Goal: Task Accomplishment & Management: Manage account settings

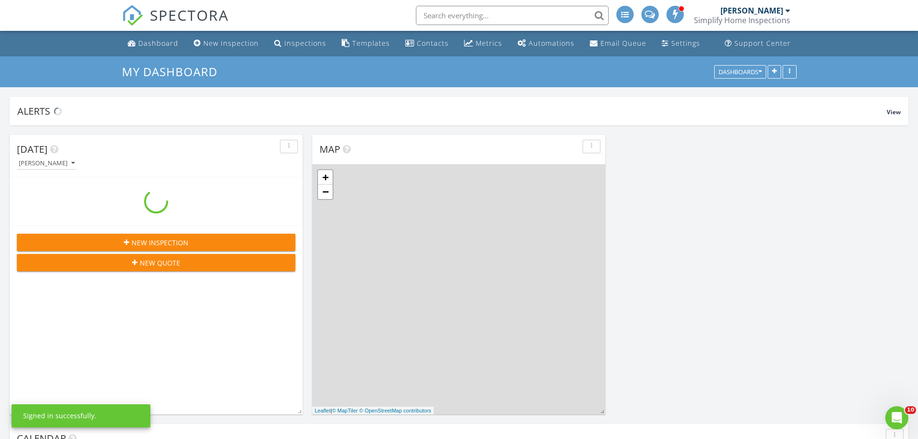
scroll to position [1181, 933]
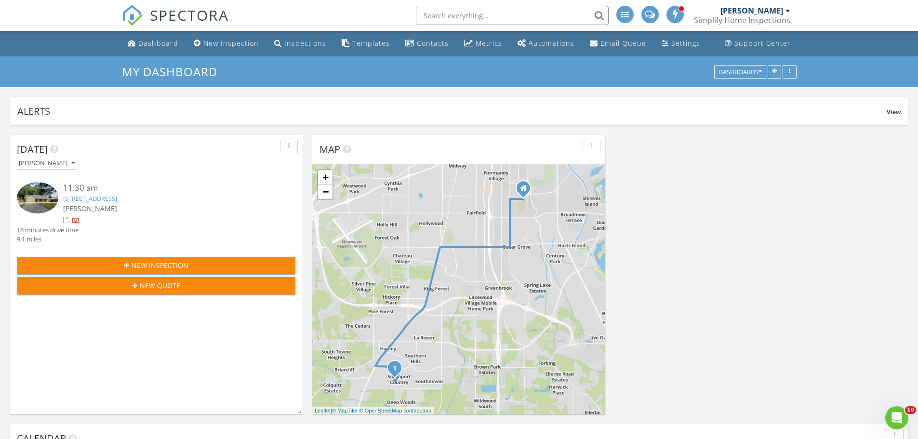
click at [117, 199] on link "2504 Somersworth Ct, Shreveport, LA 71118" at bounding box center [90, 198] width 54 height 9
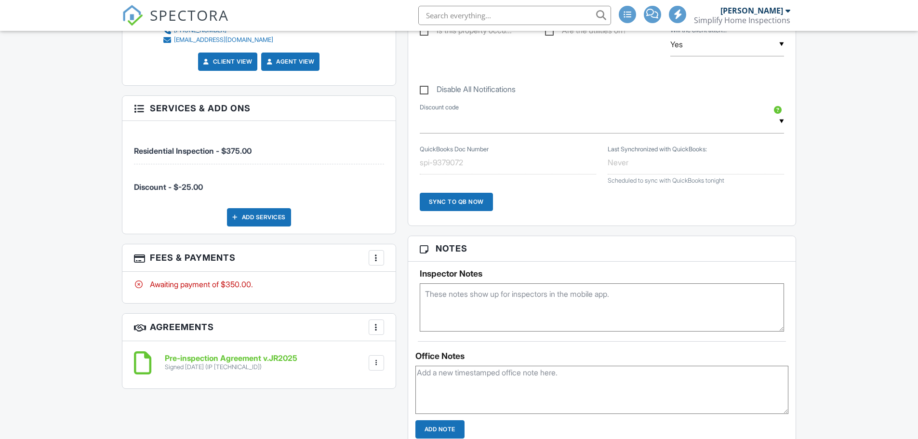
scroll to position [482, 0]
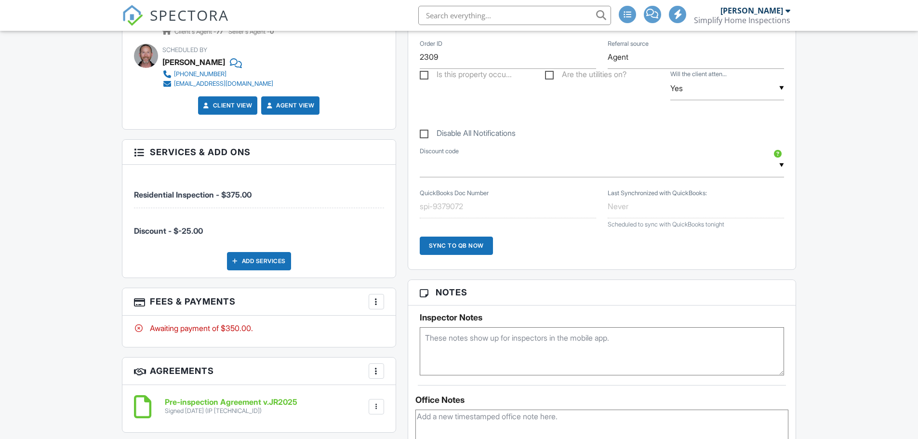
click at [373, 301] on div at bounding box center [377, 302] width 10 height 10
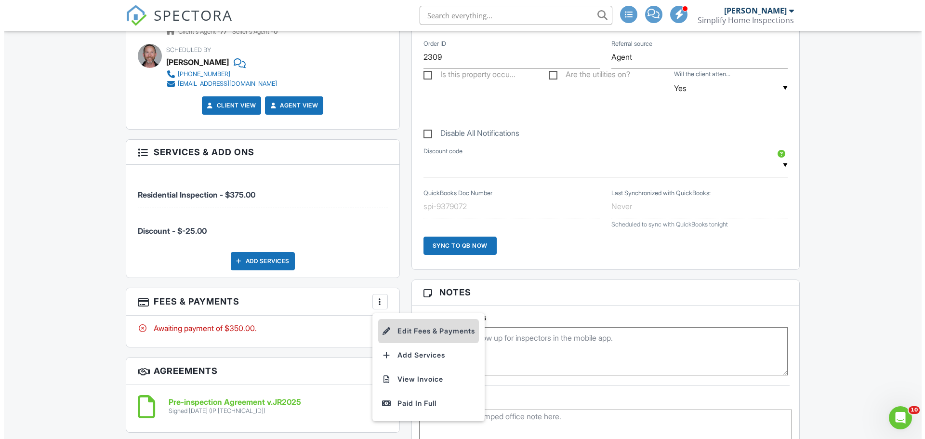
scroll to position [0, 0]
click at [406, 332] on li "Edit Fees & Payments" at bounding box center [424, 331] width 101 height 24
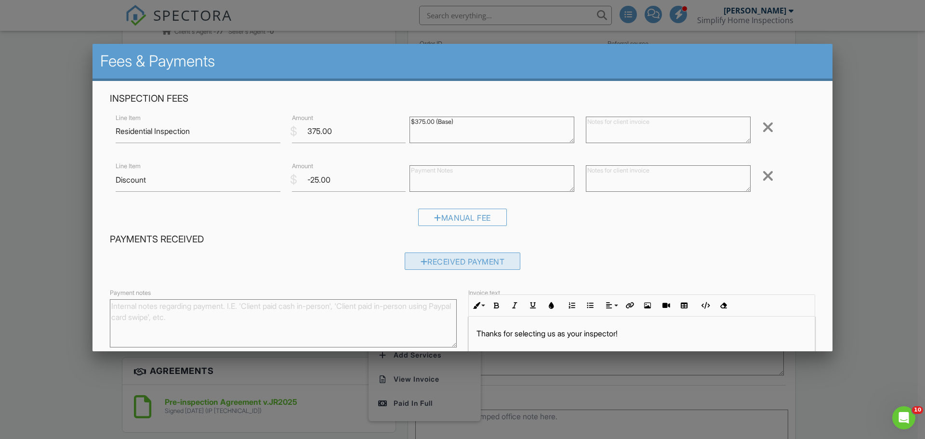
click at [449, 260] on div "Received Payment" at bounding box center [463, 261] width 116 height 17
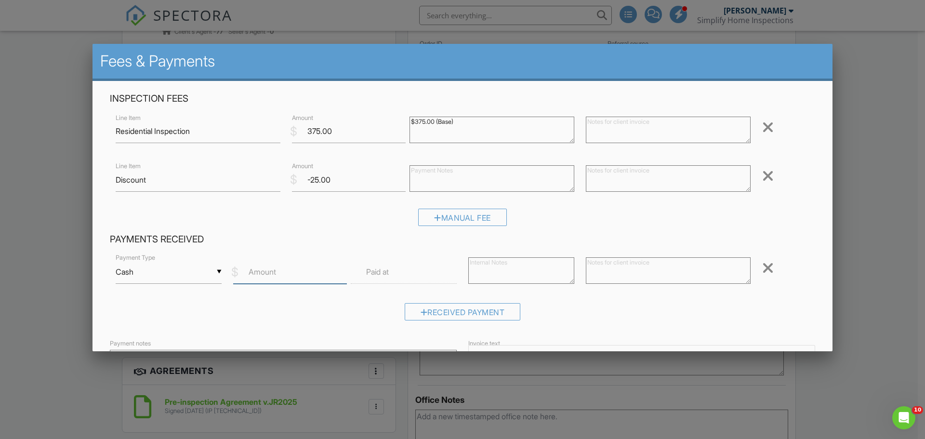
click at [275, 278] on input "Amount" at bounding box center [290, 272] width 114 height 24
type input "350.00"
click at [383, 268] on label "Paid at" at bounding box center [377, 272] width 23 height 11
click at [421, 272] on input "text" at bounding box center [404, 272] width 106 height 24
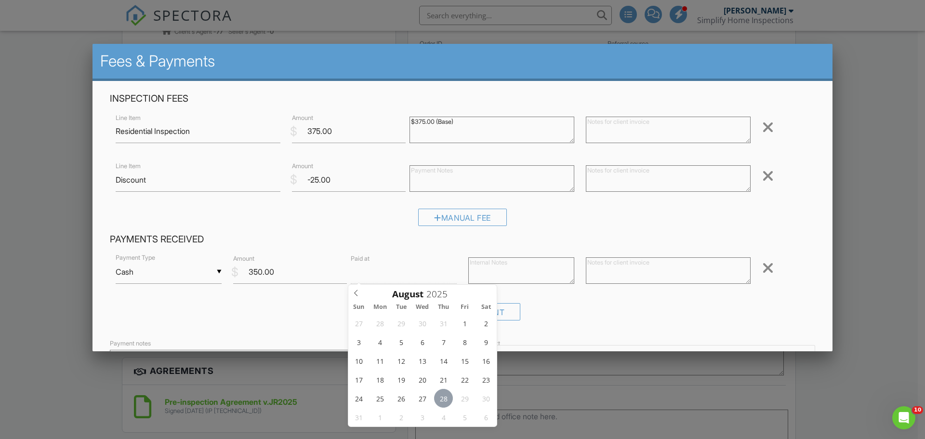
type input "08/28/2025 12:00 PM"
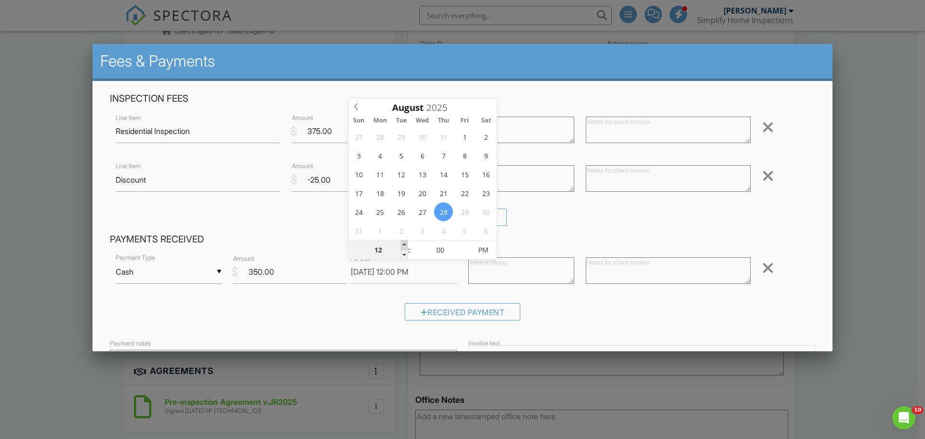
type input "01"
type input "08/28/2025 1:00 PM"
click at [403, 245] on span at bounding box center [404, 245] width 7 height 10
type input "05"
type input "08/28/2025 1:05 PM"
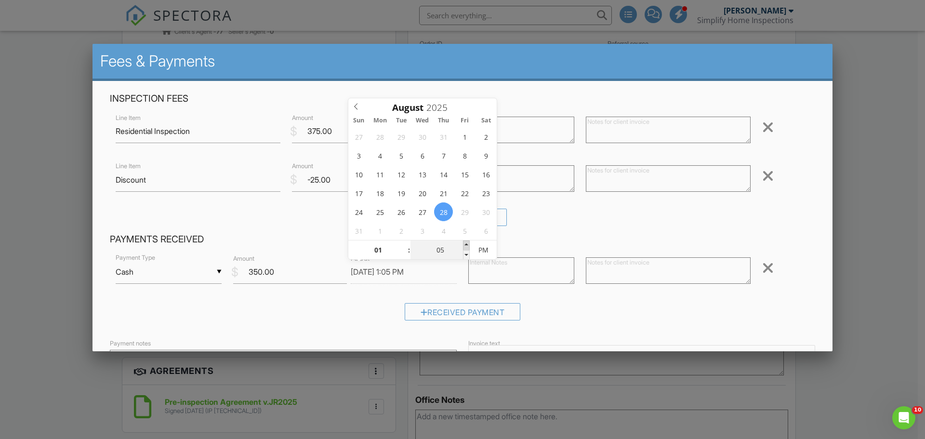
click at [466, 246] on span at bounding box center [466, 245] width 7 height 10
type input "10"
type input "08/28/2025 1:10 PM"
click at [466, 246] on span at bounding box center [466, 245] width 7 height 10
type input "15"
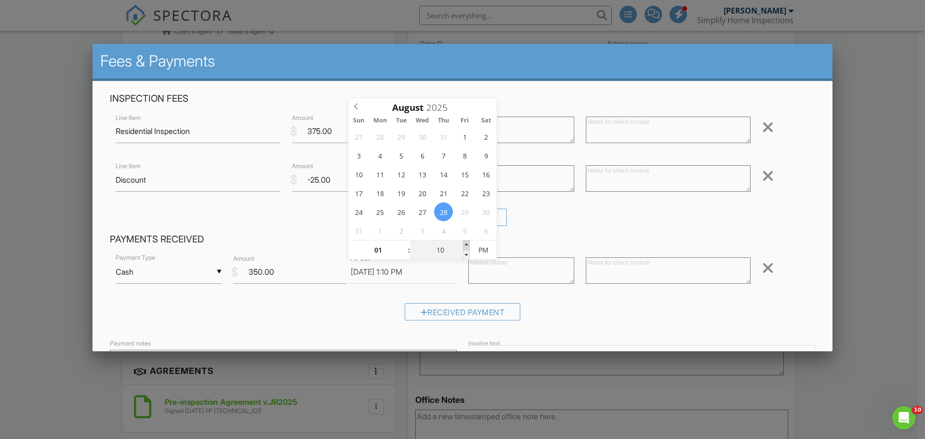
type input "08/28/2025 1:15 PM"
click at [466, 246] on span at bounding box center [466, 245] width 7 height 10
type input "20"
type input "08/28/2025 1:20 PM"
click at [466, 246] on span at bounding box center [466, 245] width 7 height 10
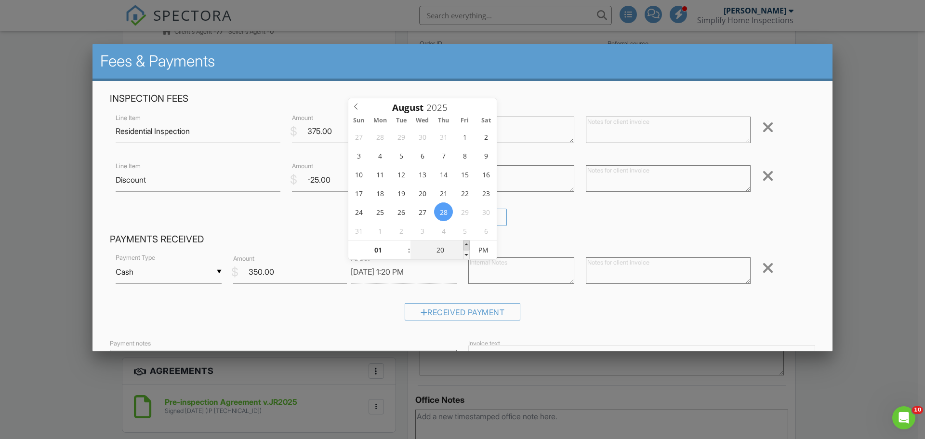
type input "25"
type input "08/28/2025 1:25 PM"
click at [466, 246] on span at bounding box center [466, 245] width 7 height 10
type input "30"
type input "08/28/2025 1:30 PM"
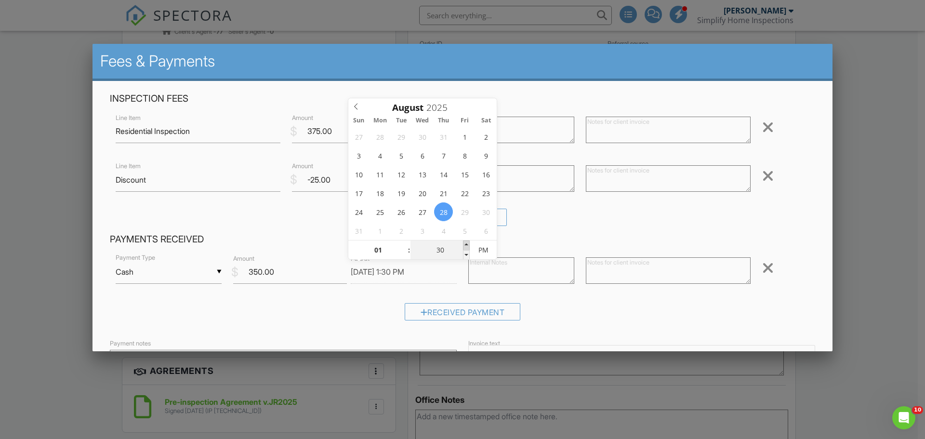
click at [466, 246] on span at bounding box center [466, 245] width 7 height 10
click at [605, 272] on textarea at bounding box center [668, 270] width 165 height 27
type textarea "cash"
click at [612, 320] on div "Received Payment" at bounding box center [463, 315] width 706 height 25
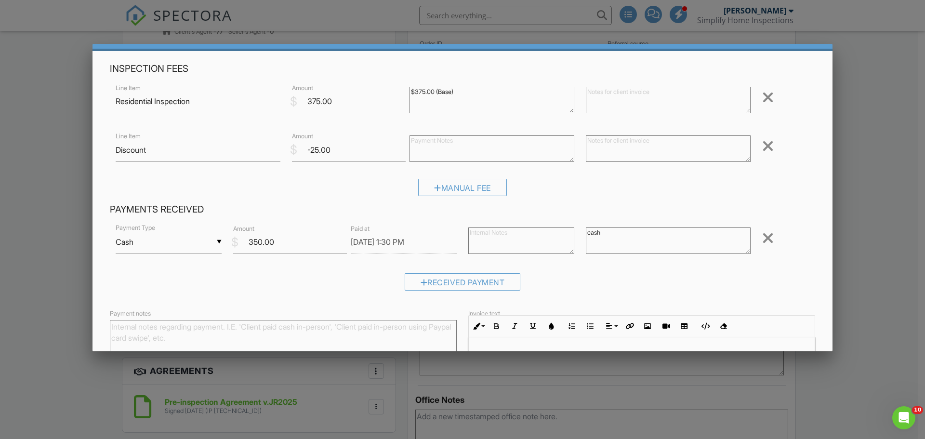
scroll to position [134, 0]
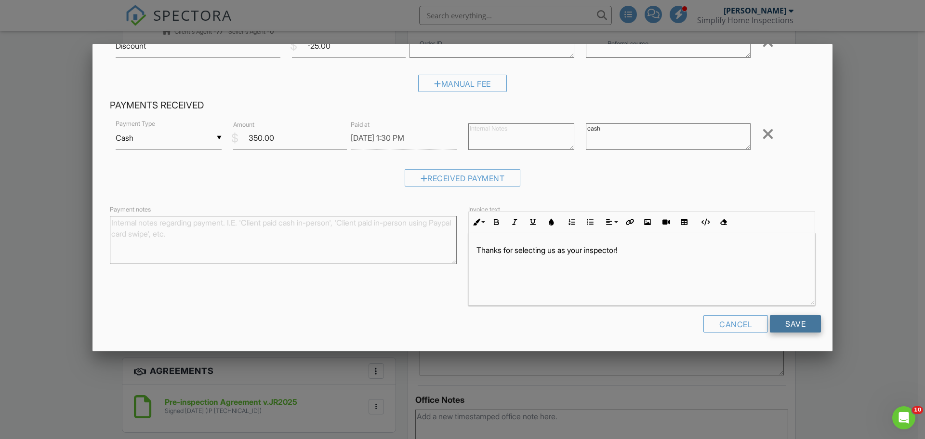
click at [776, 324] on input "Save" at bounding box center [795, 323] width 51 height 17
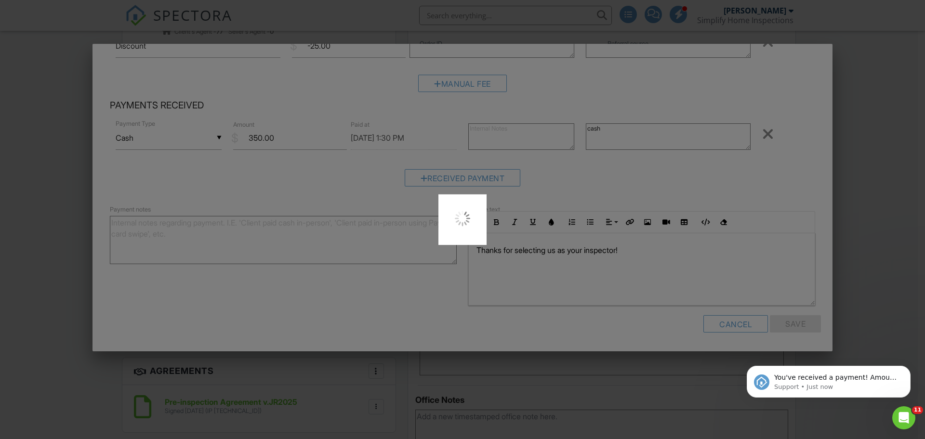
scroll to position [0, 0]
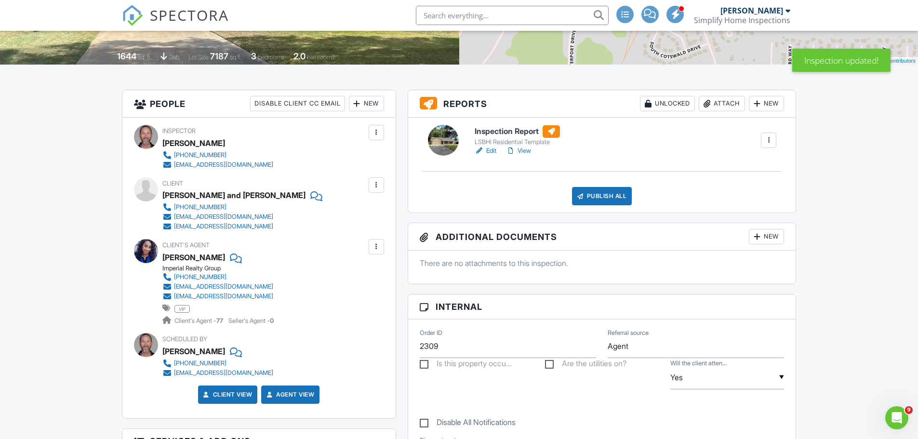
click at [491, 149] on link "Edit" at bounding box center [486, 151] width 22 height 10
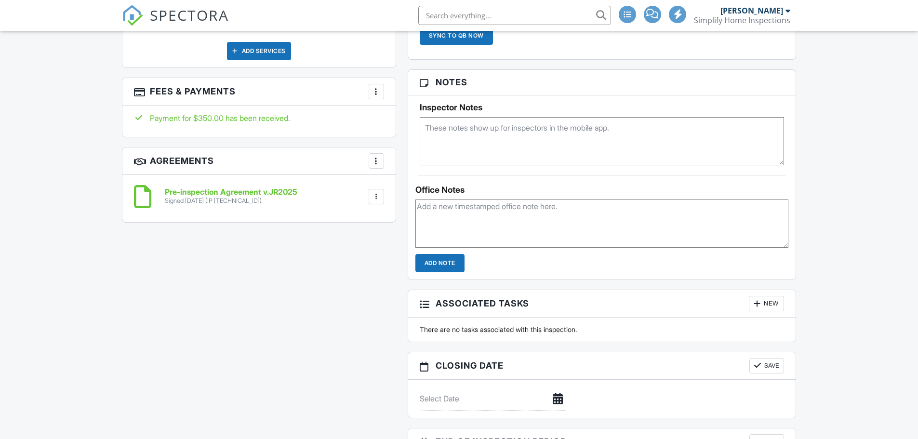
scroll to position [723, 0]
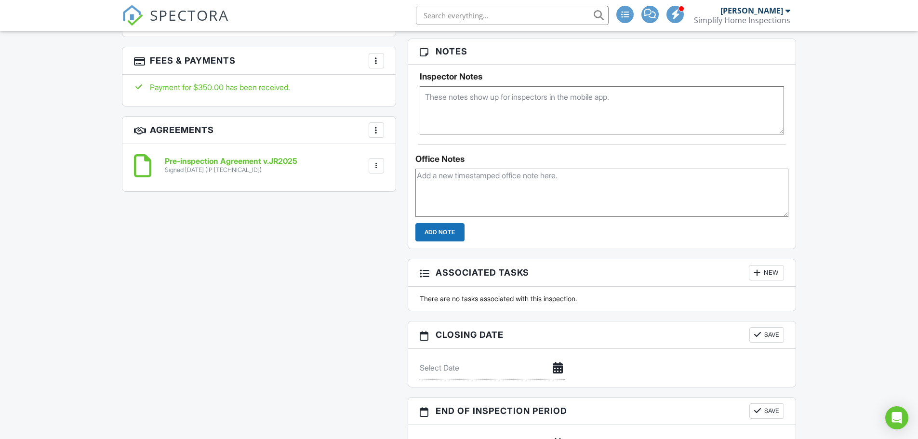
click at [375, 64] on div at bounding box center [377, 61] width 10 height 10
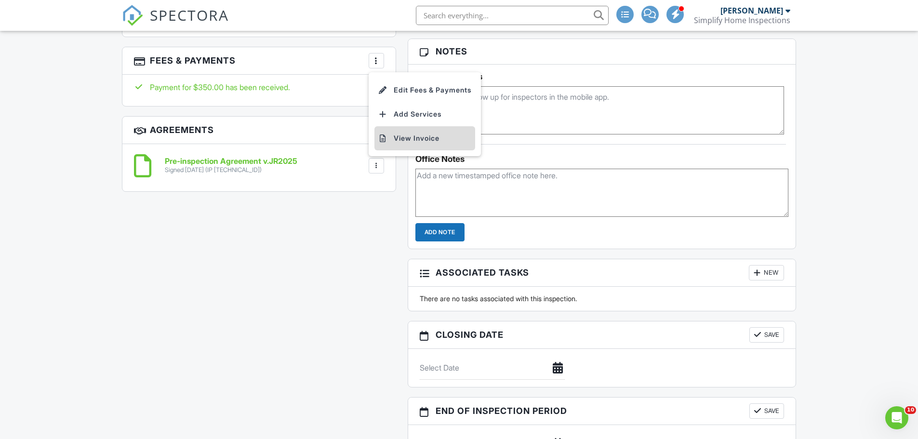
click at [387, 141] on div at bounding box center [383, 139] width 10 height 10
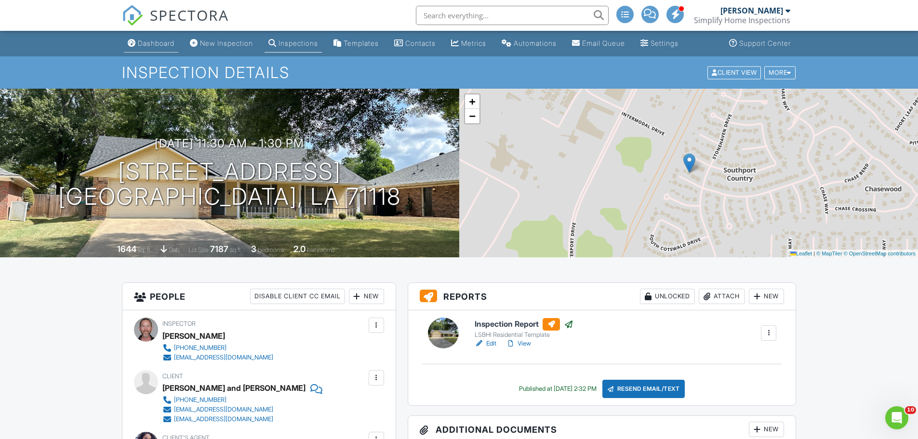
click at [154, 48] on link "Dashboard" at bounding box center [151, 44] width 54 height 18
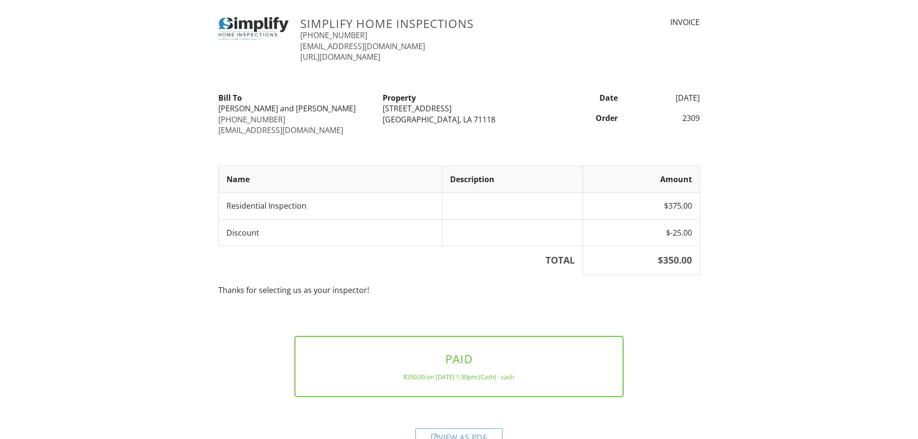
scroll to position [37, 0]
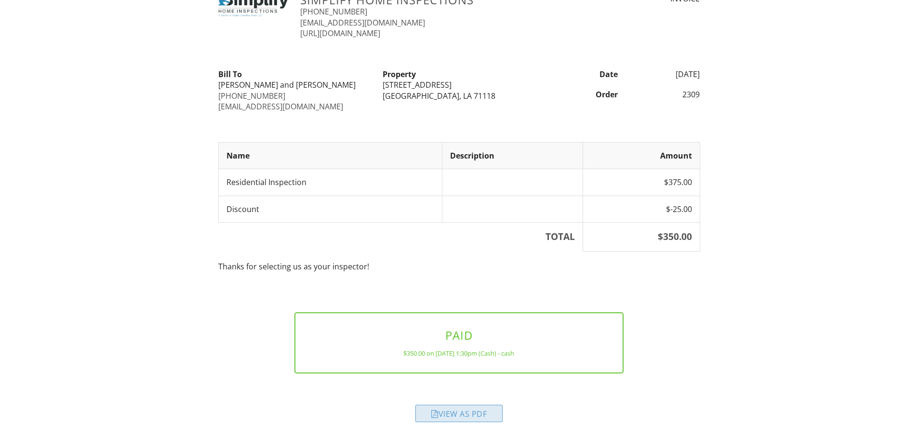
click at [454, 414] on div "View as PDF" at bounding box center [458, 413] width 87 height 17
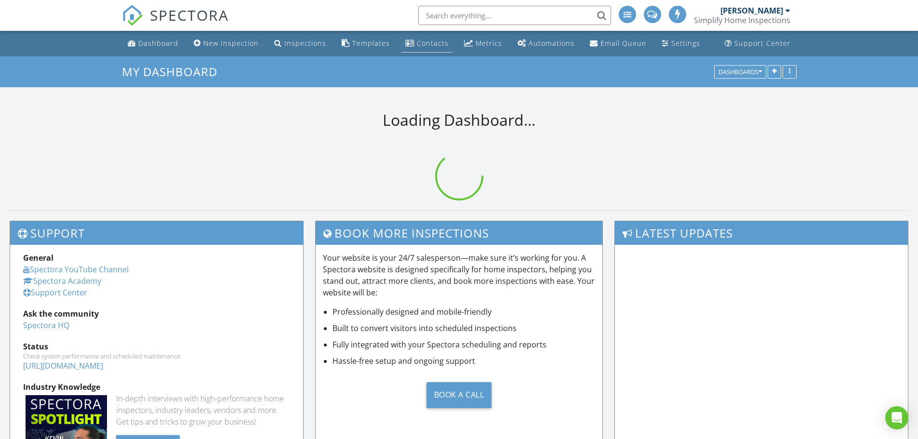
click at [417, 40] on div "Contacts" at bounding box center [433, 43] width 32 height 9
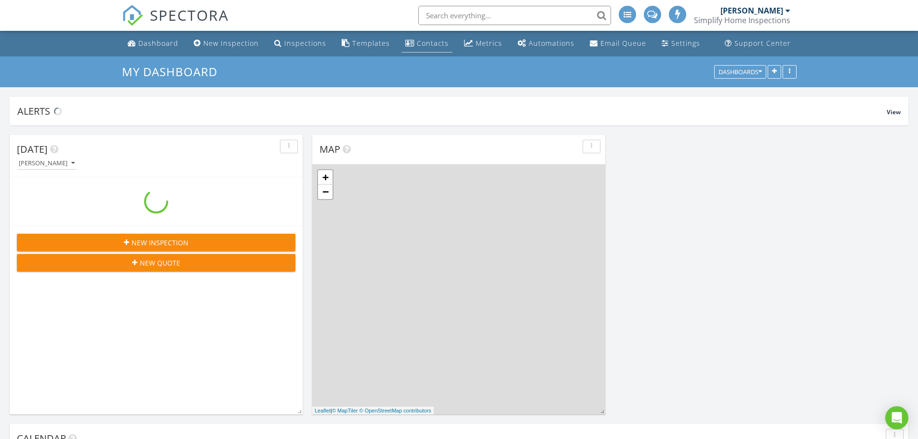
scroll to position [1181, 933]
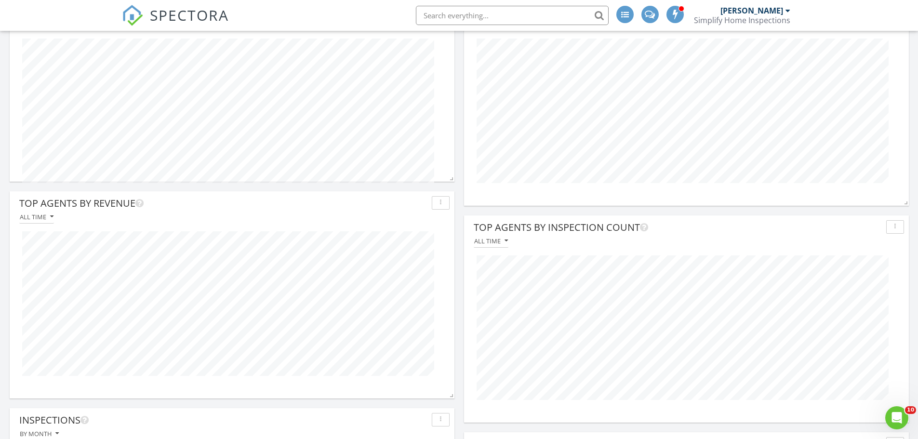
scroll to position [145, 0]
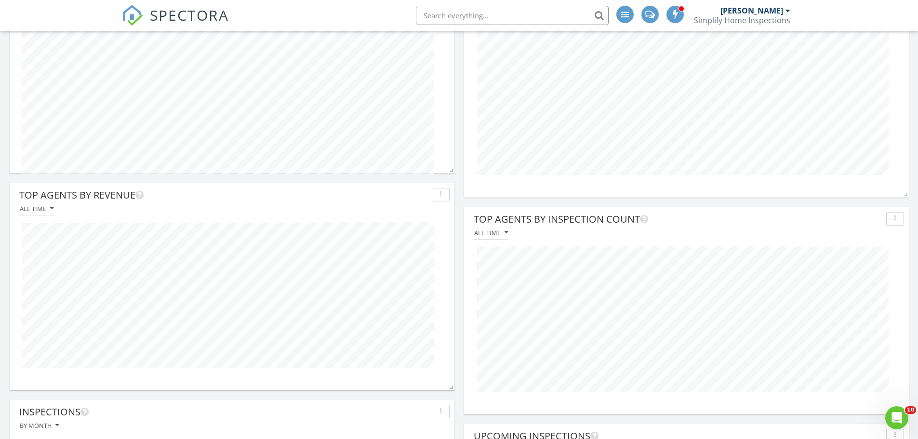
click at [159, 212] on div "All time" at bounding box center [231, 208] width 435 height 13
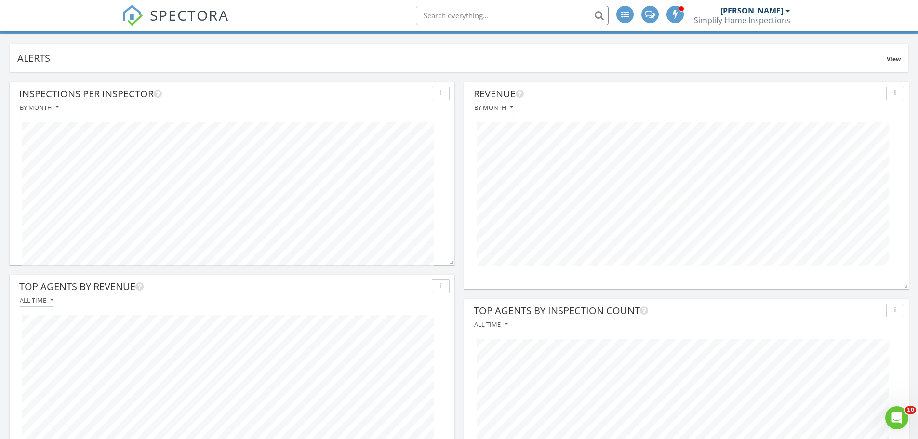
scroll to position [0, 0]
